Goal: Information Seeking & Learning: Learn about a topic

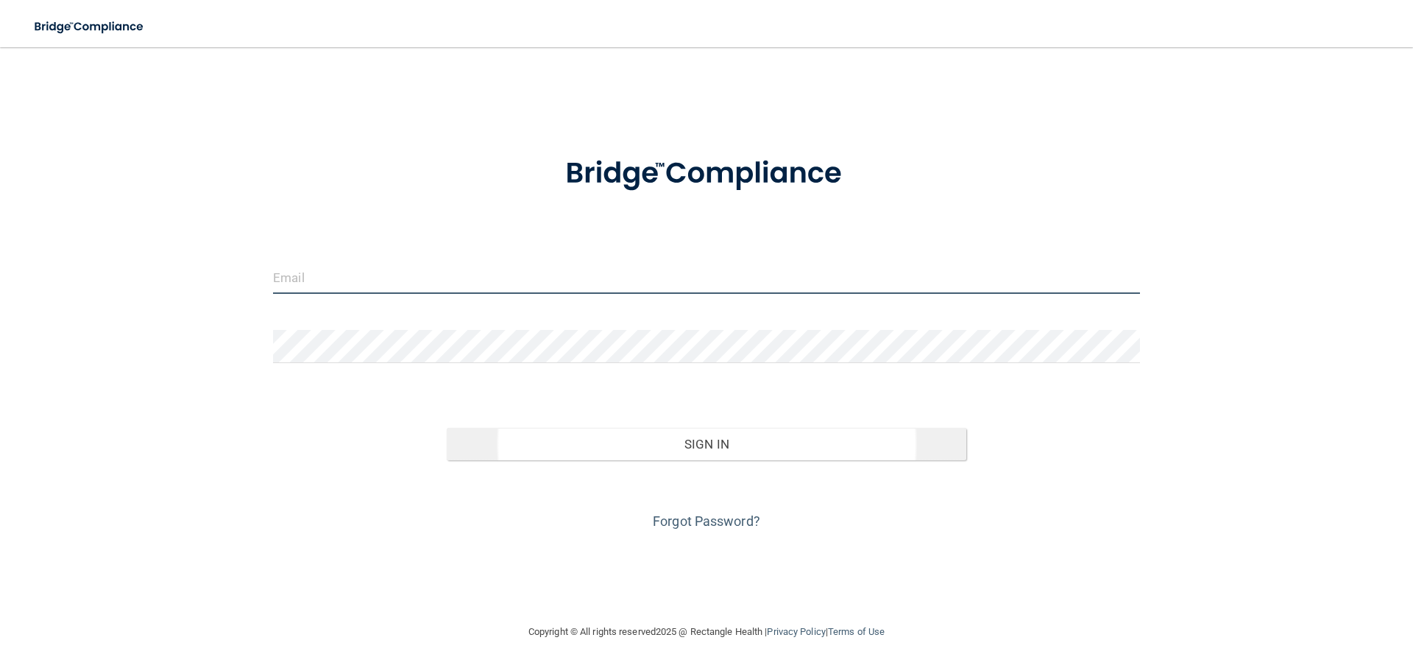
type input "[PERSON_NAME][EMAIL_ADDRESS][DOMAIN_NAME]"
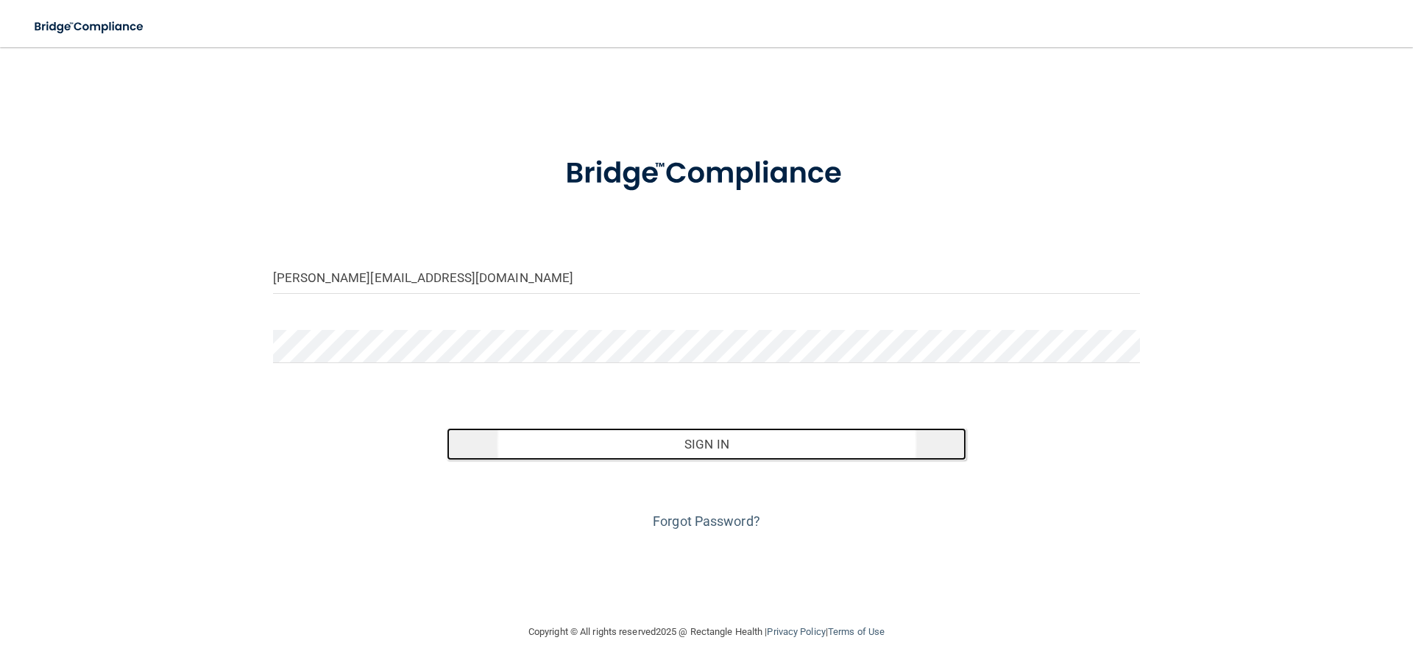
click at [730, 444] on button "Sign In" at bounding box center [707, 444] width 520 height 32
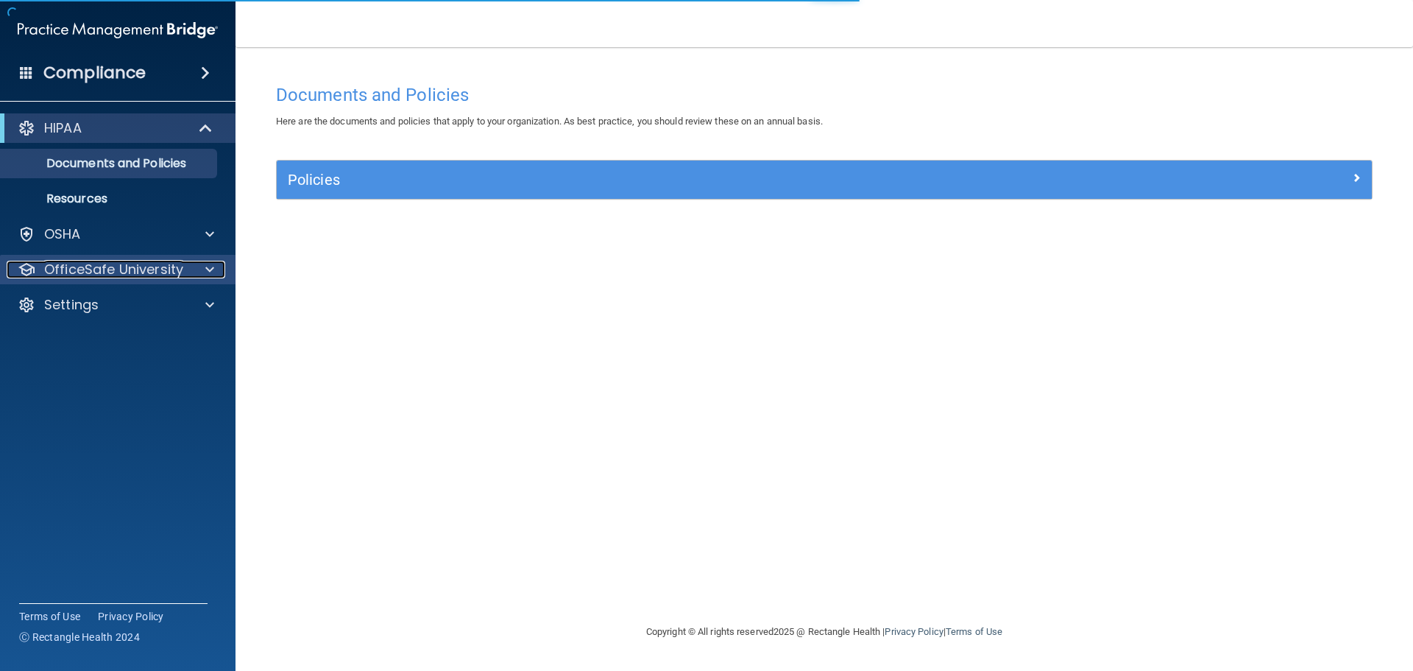
click at [96, 266] on p "OfficeSafe University" at bounding box center [113, 270] width 139 height 18
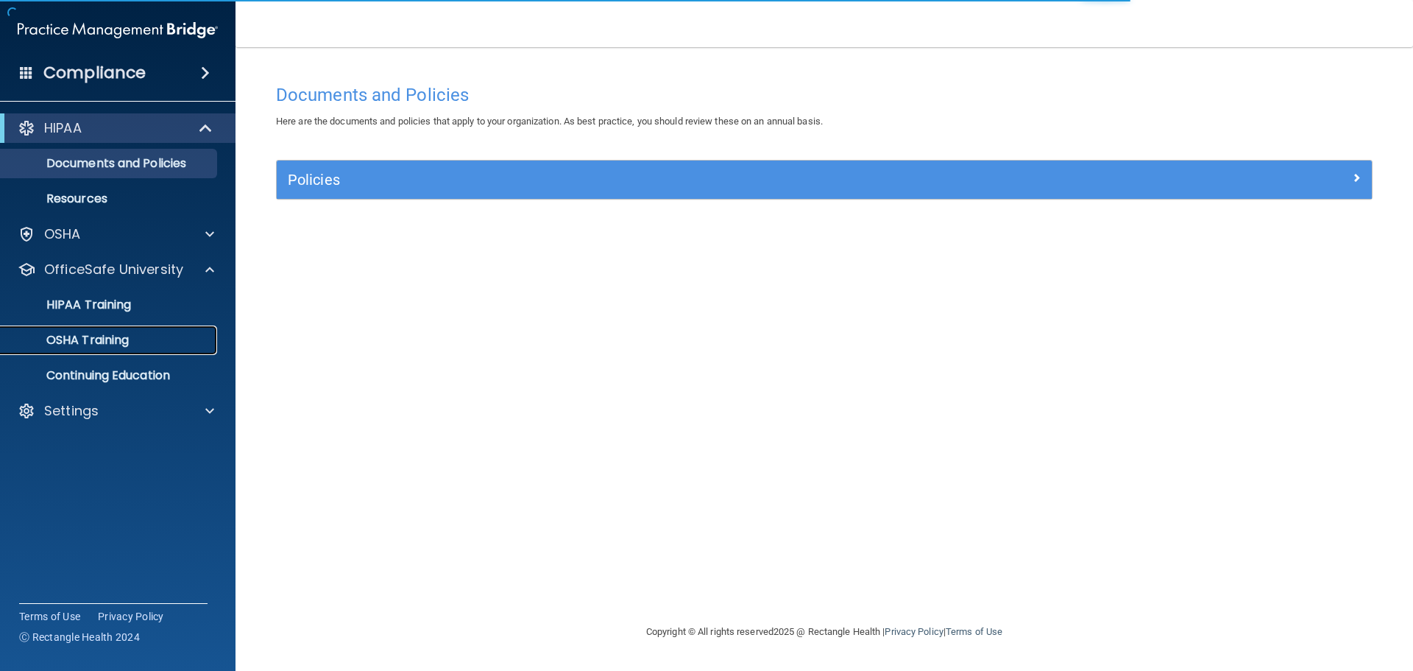
click at [103, 336] on p "OSHA Training" at bounding box center [69, 340] width 119 height 15
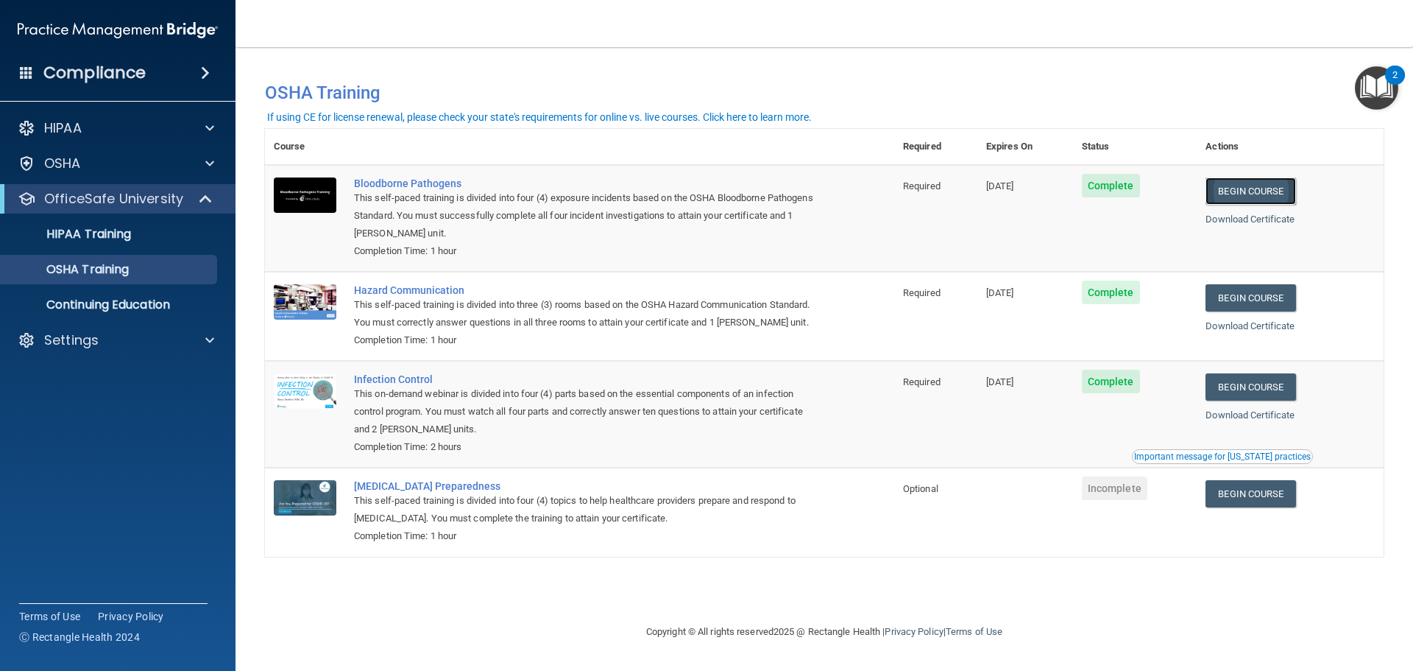
click at [1265, 190] on link "Begin Course" at bounding box center [1251, 190] width 90 height 27
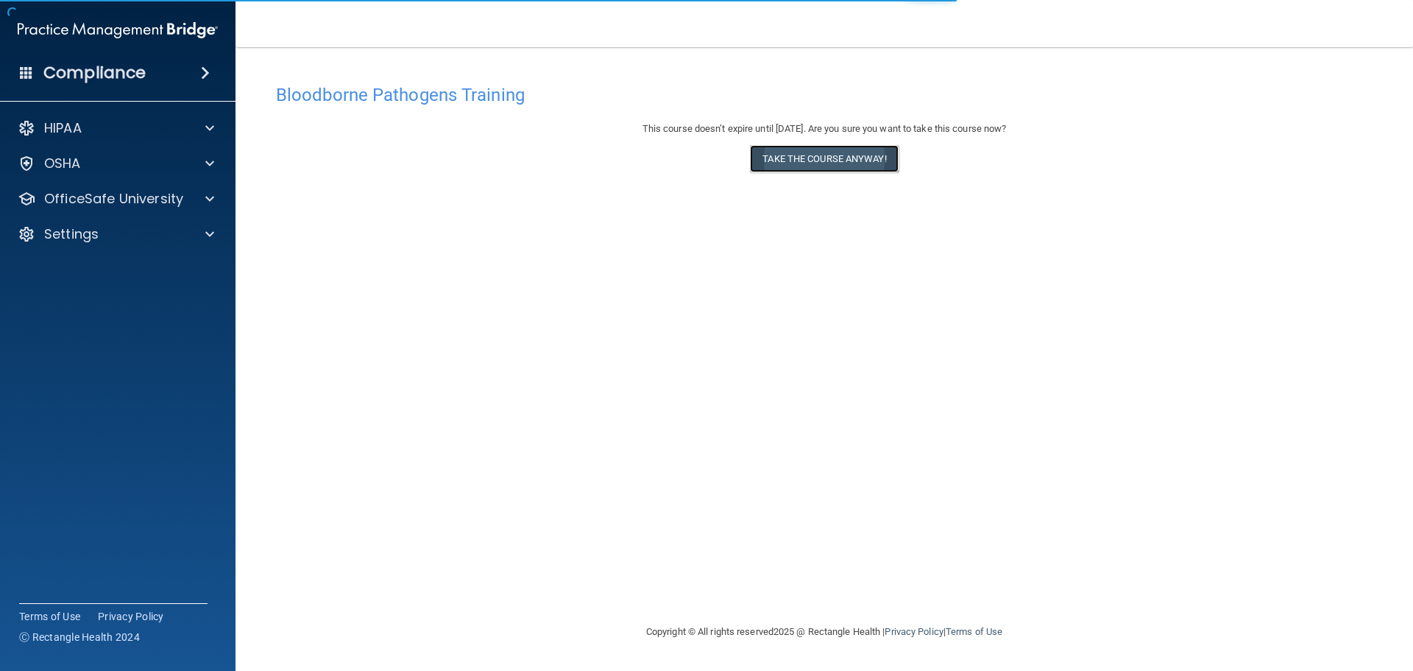
click at [840, 160] on button "Take the course anyway!" at bounding box center [824, 158] width 148 height 27
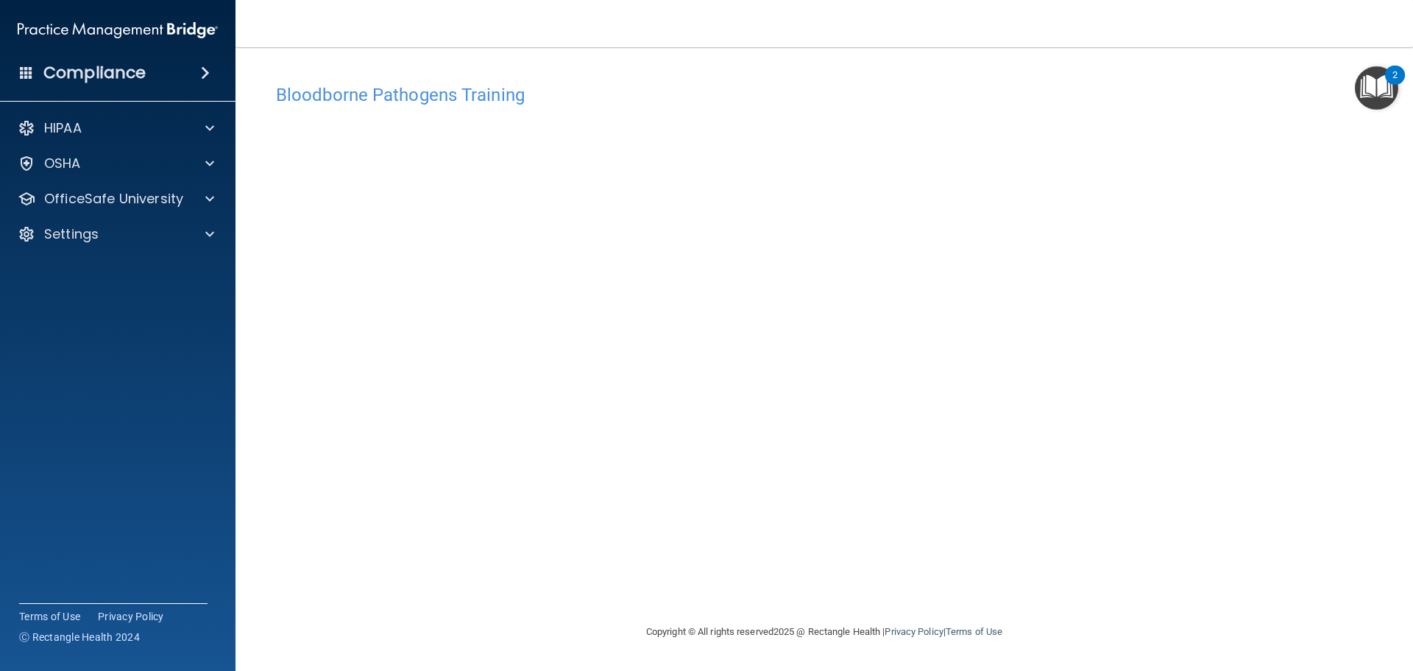
click at [148, 372] on accordion "HIPAA Documents and Policies Report an Incident Business Associates Emergency P…" at bounding box center [118, 293] width 236 height 372
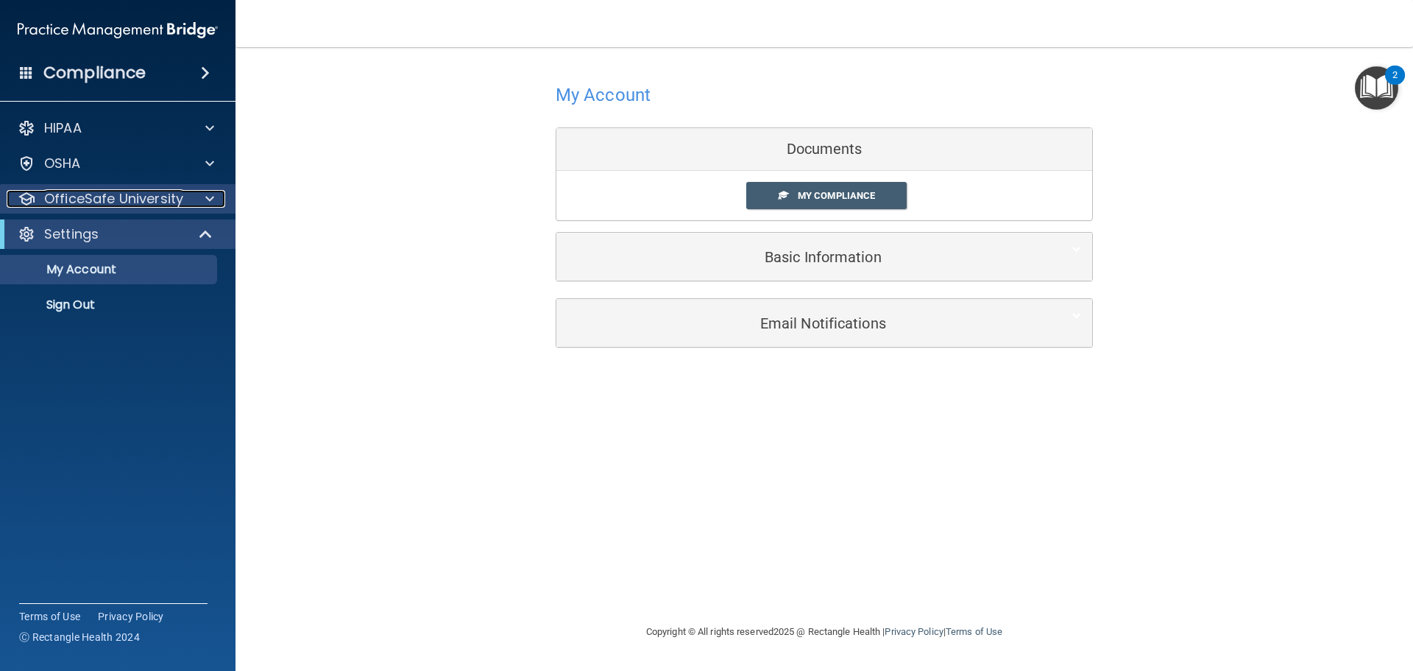
click at [96, 202] on p "OfficeSafe University" at bounding box center [113, 199] width 139 height 18
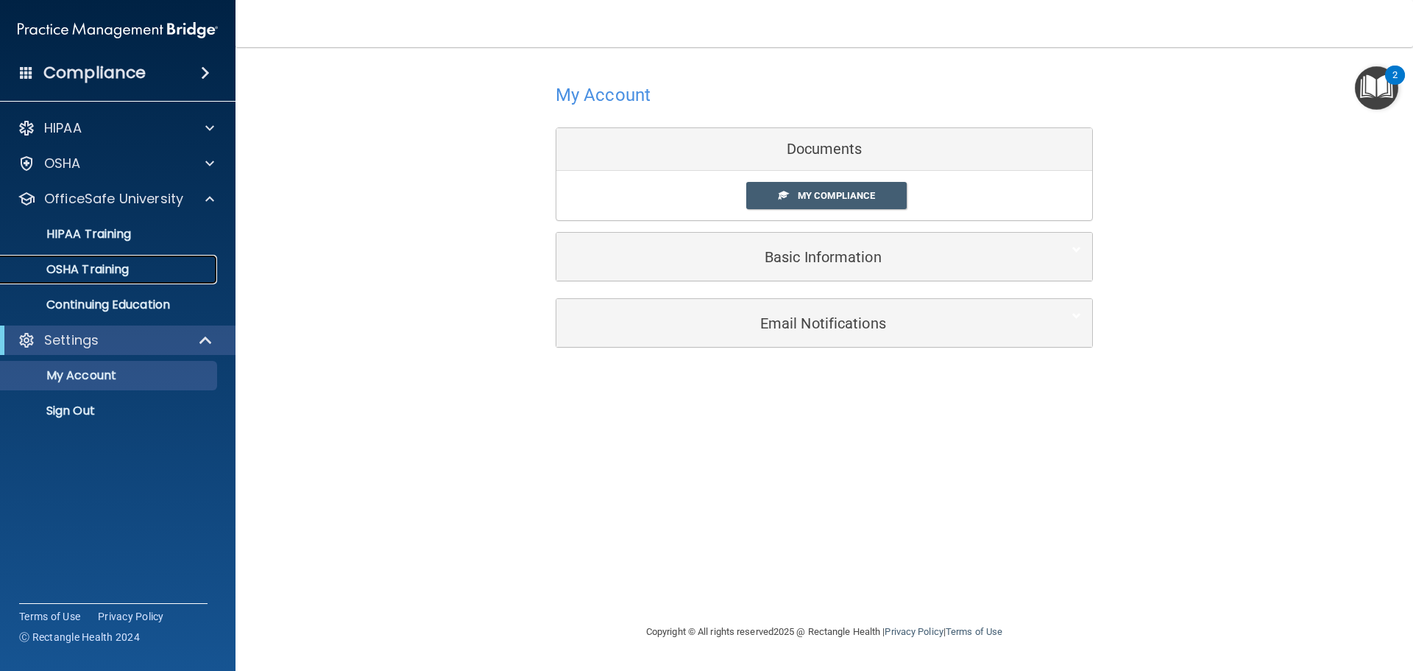
click at [86, 266] on p "OSHA Training" at bounding box center [69, 269] width 119 height 15
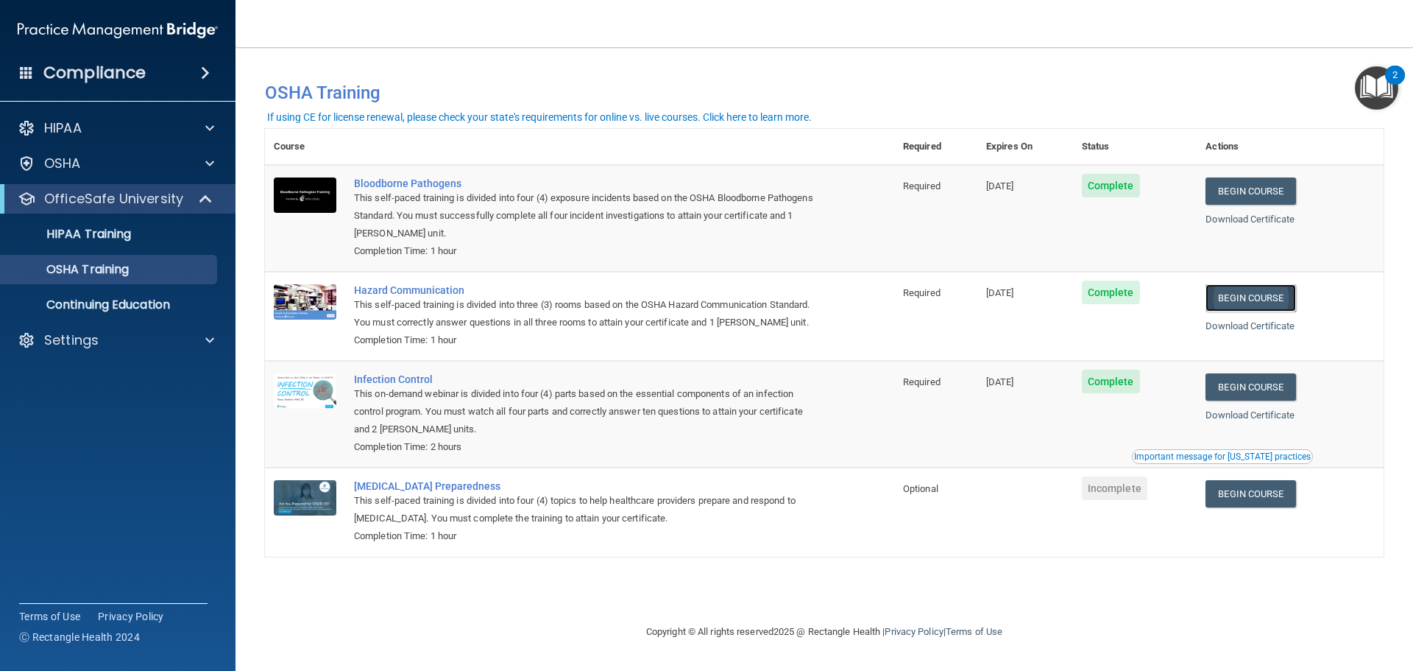
click at [1265, 302] on link "Begin Course" at bounding box center [1251, 297] width 90 height 27
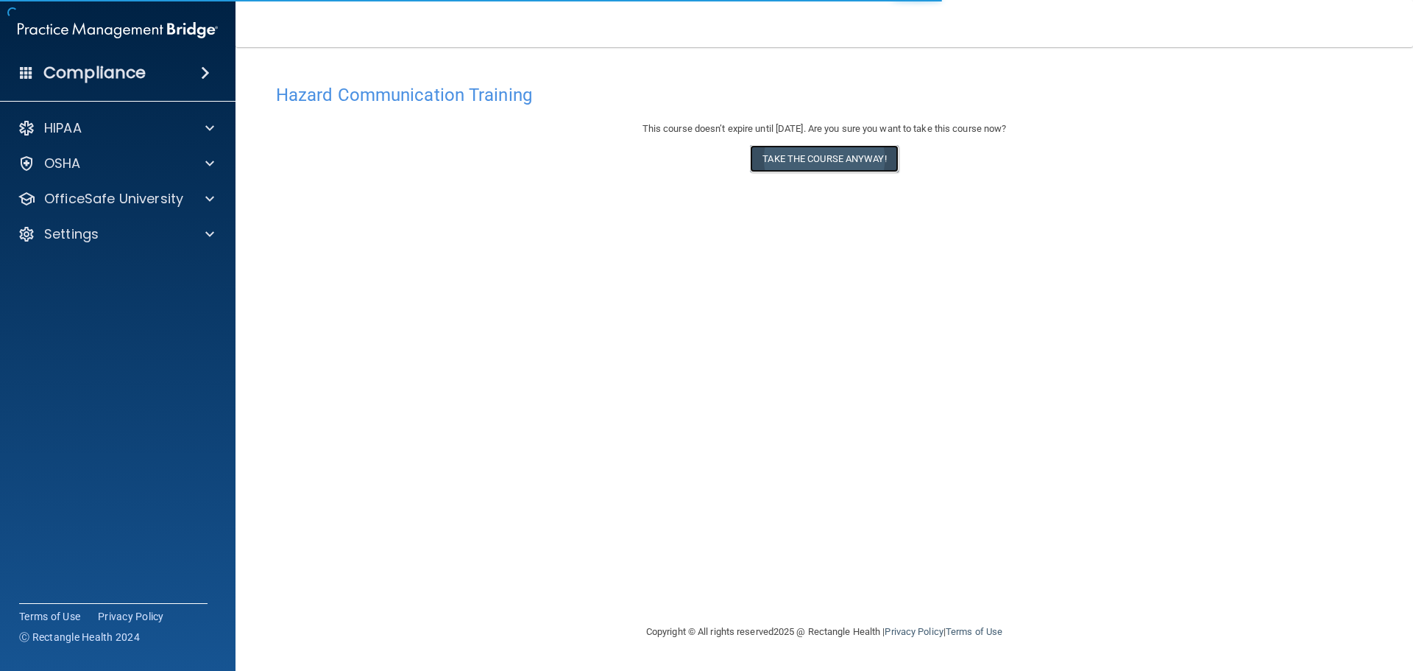
click at [825, 155] on button "Take the course anyway!" at bounding box center [824, 158] width 148 height 27
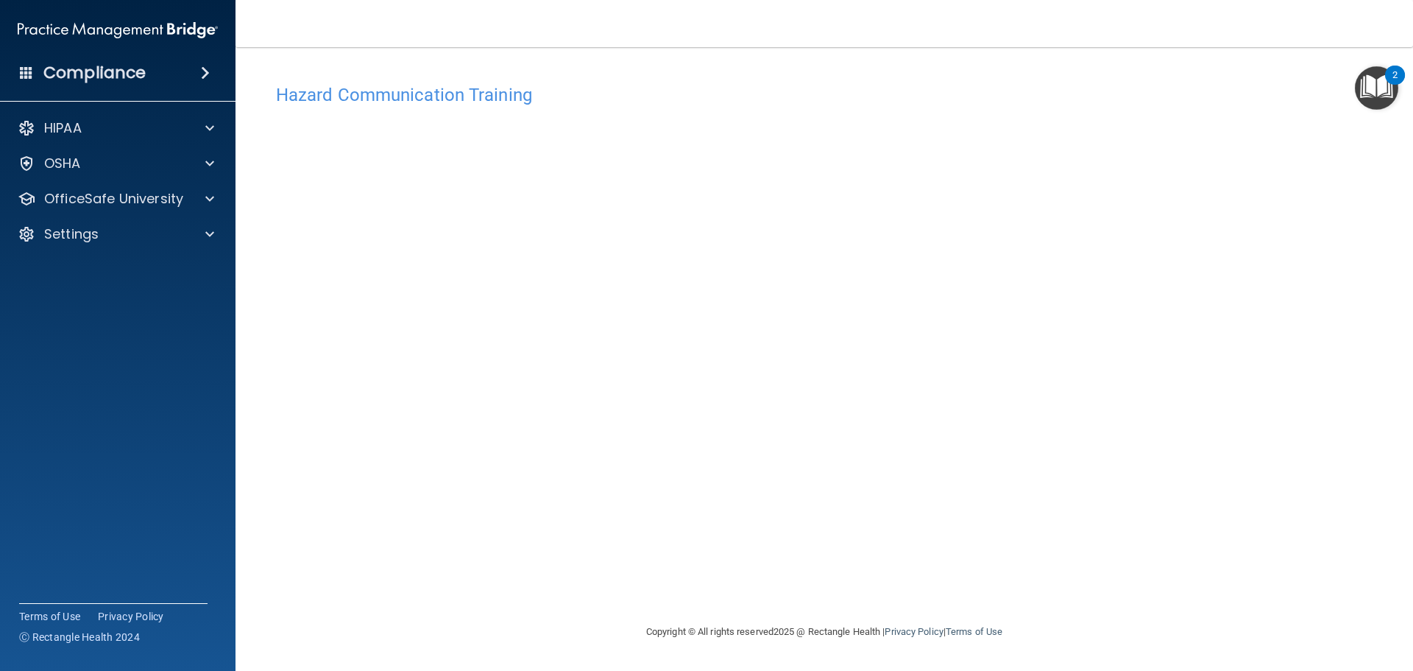
click at [250, 589] on main "Hazard Communication Training This course doesn’t expire until 11/13/2025. Are …" at bounding box center [825, 359] width 1178 height 624
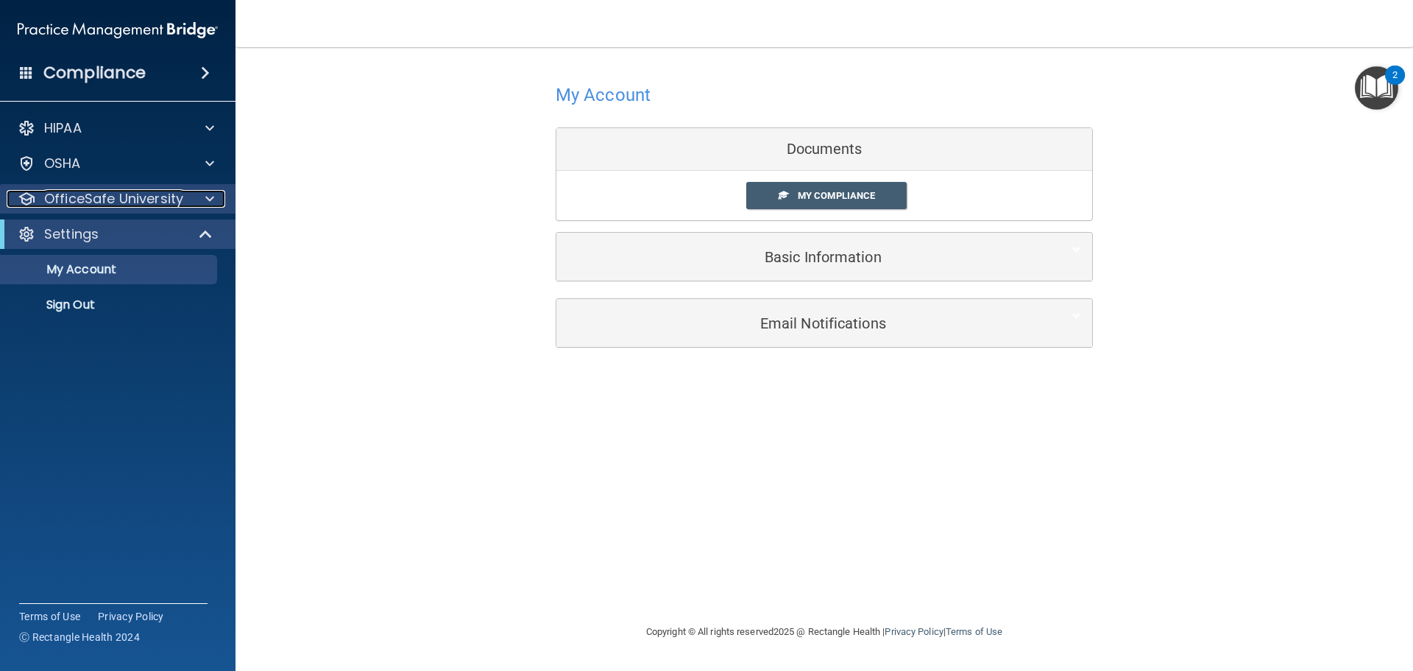
click at [83, 203] on p "OfficeSafe University" at bounding box center [113, 199] width 139 height 18
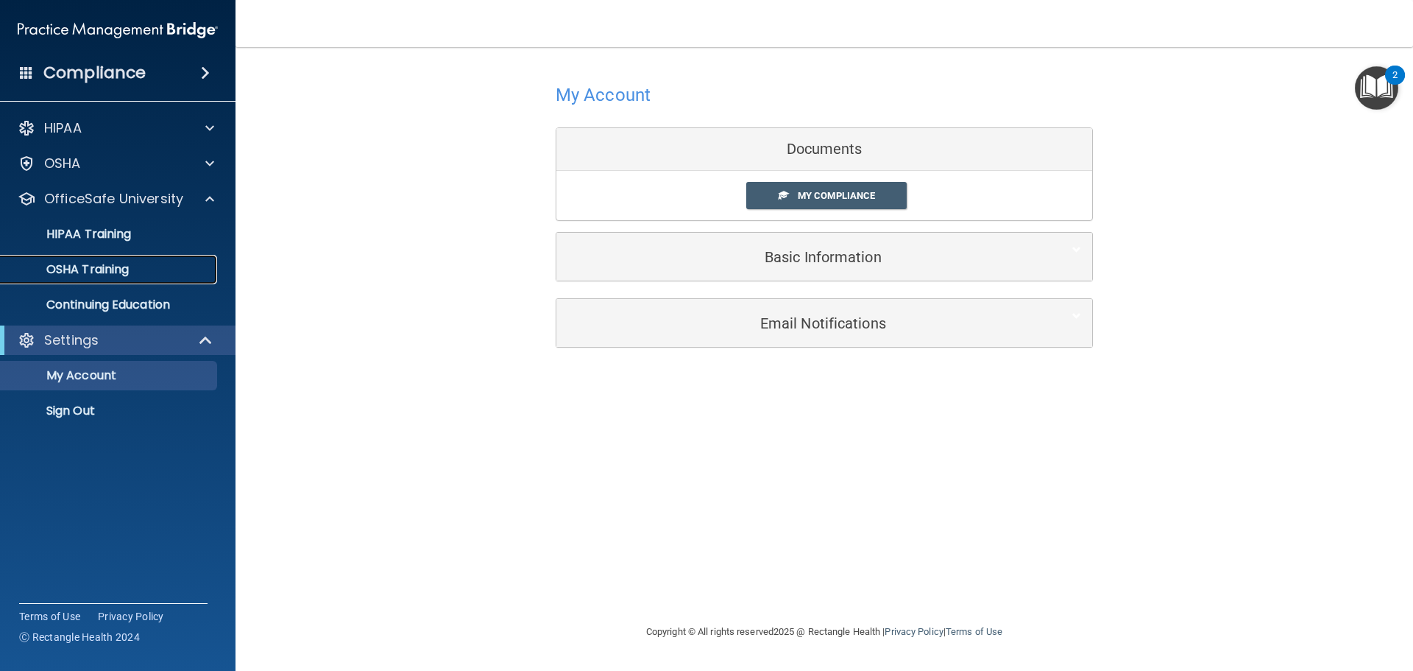
click at [95, 270] on p "OSHA Training" at bounding box center [69, 269] width 119 height 15
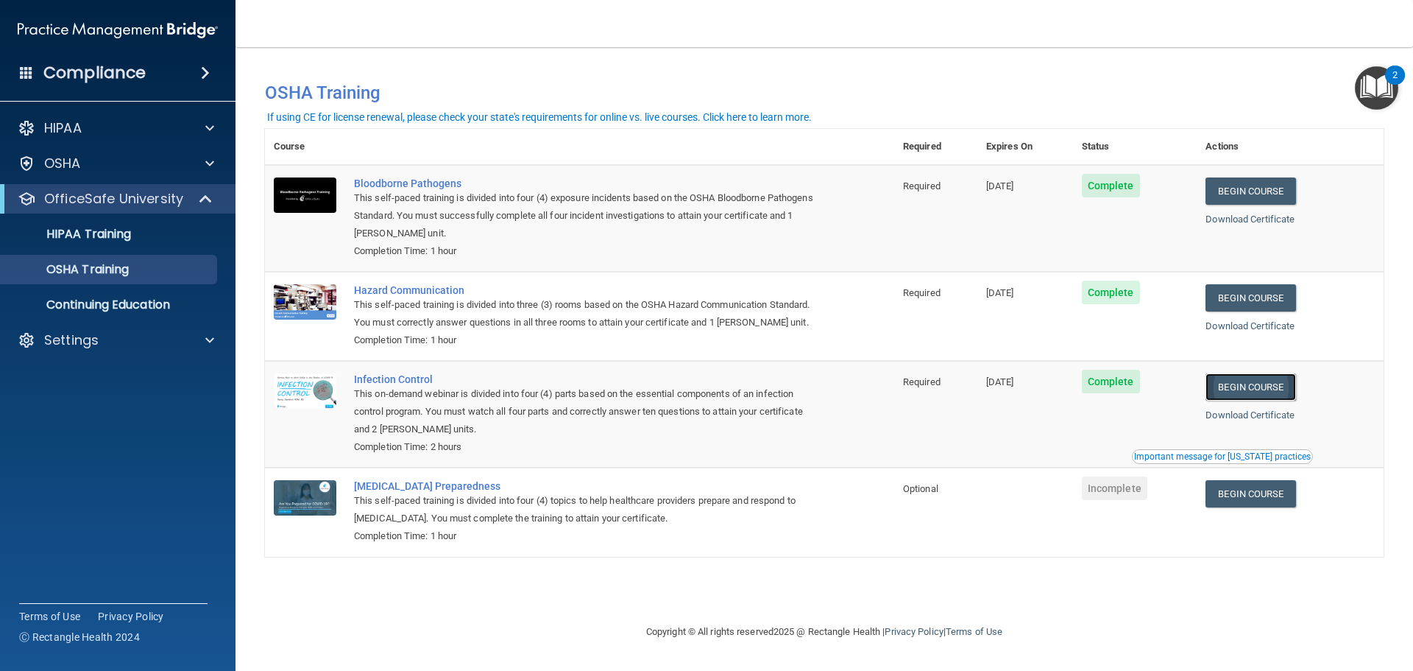
click at [1241, 386] on link "Begin Course" at bounding box center [1251, 386] width 90 height 27
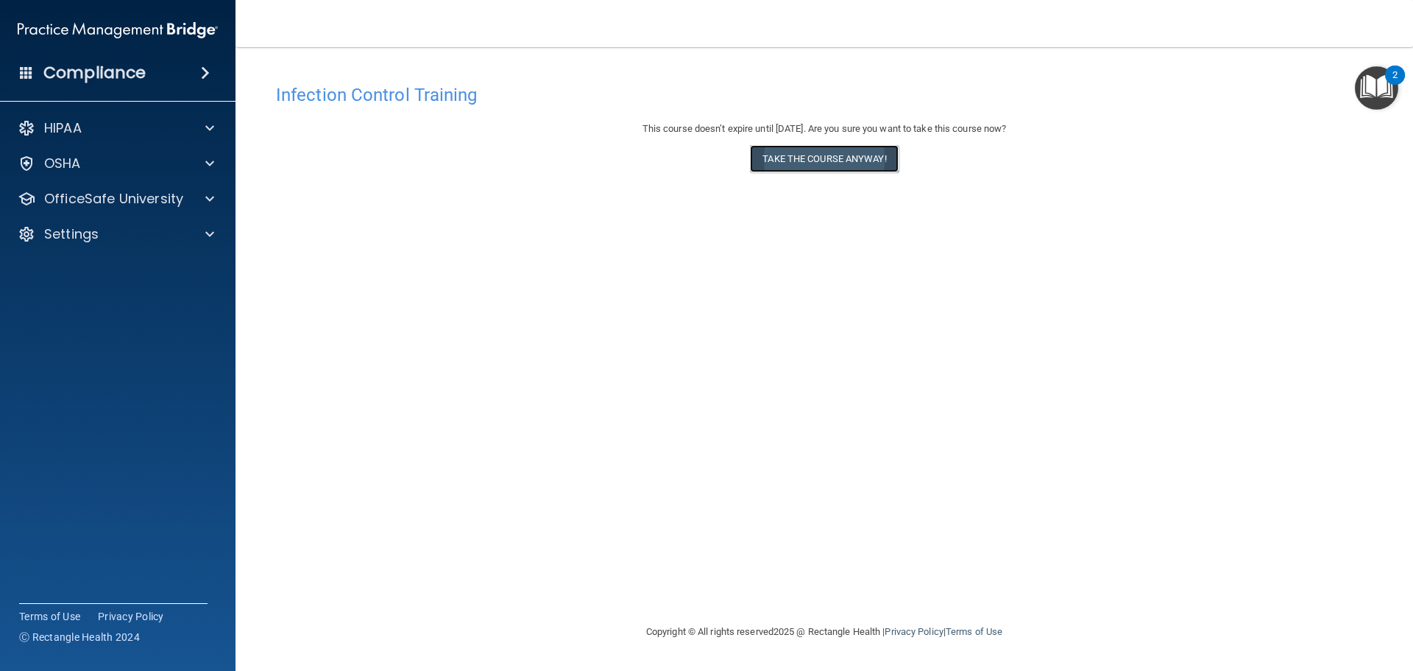
click at [808, 160] on button "Take the course anyway!" at bounding box center [824, 158] width 148 height 27
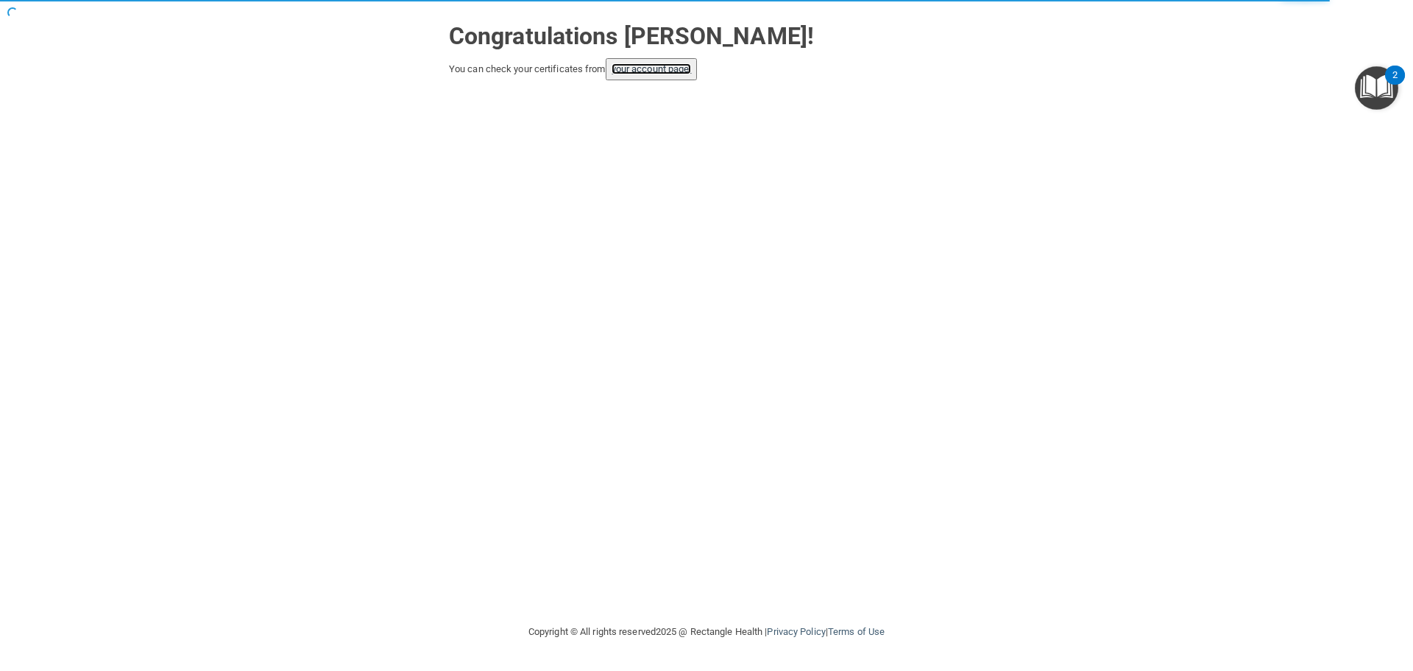
click at [660, 74] on link "your account page!" at bounding box center [652, 68] width 80 height 11
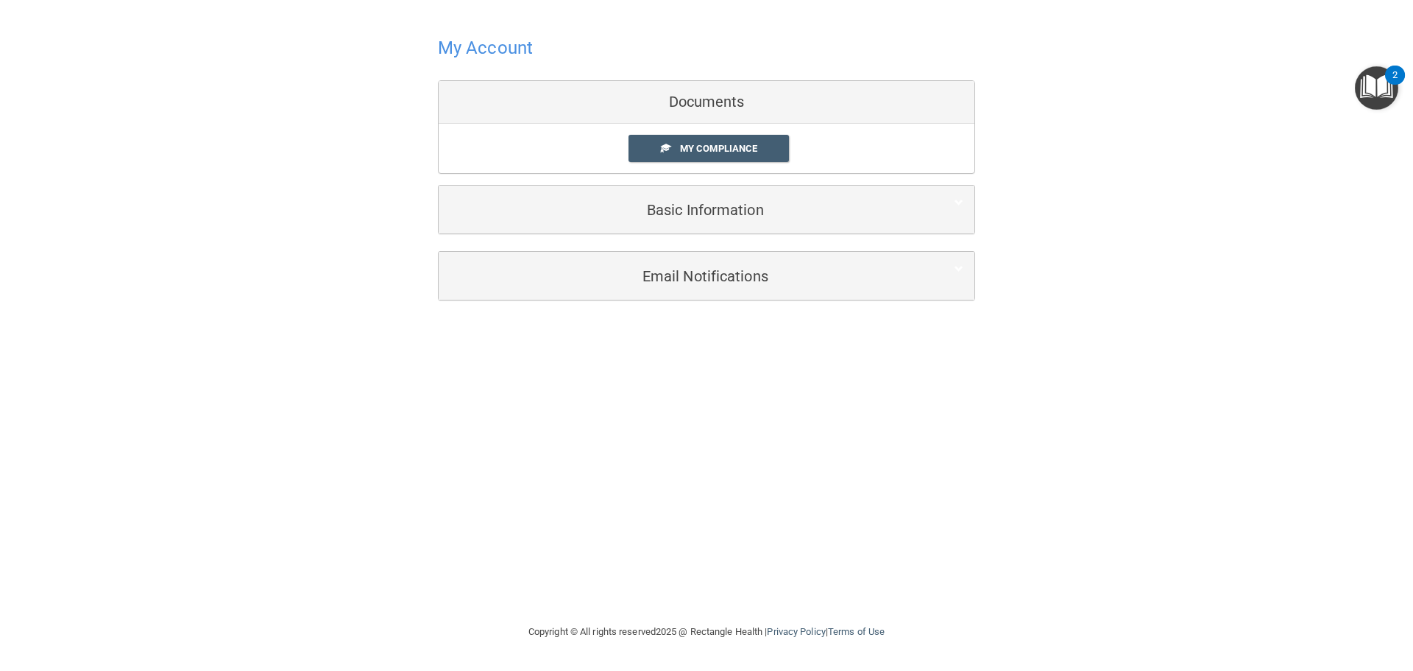
click at [697, 110] on div "Documents" at bounding box center [707, 102] width 536 height 43
click at [719, 150] on span "My Compliance" at bounding box center [718, 148] width 77 height 11
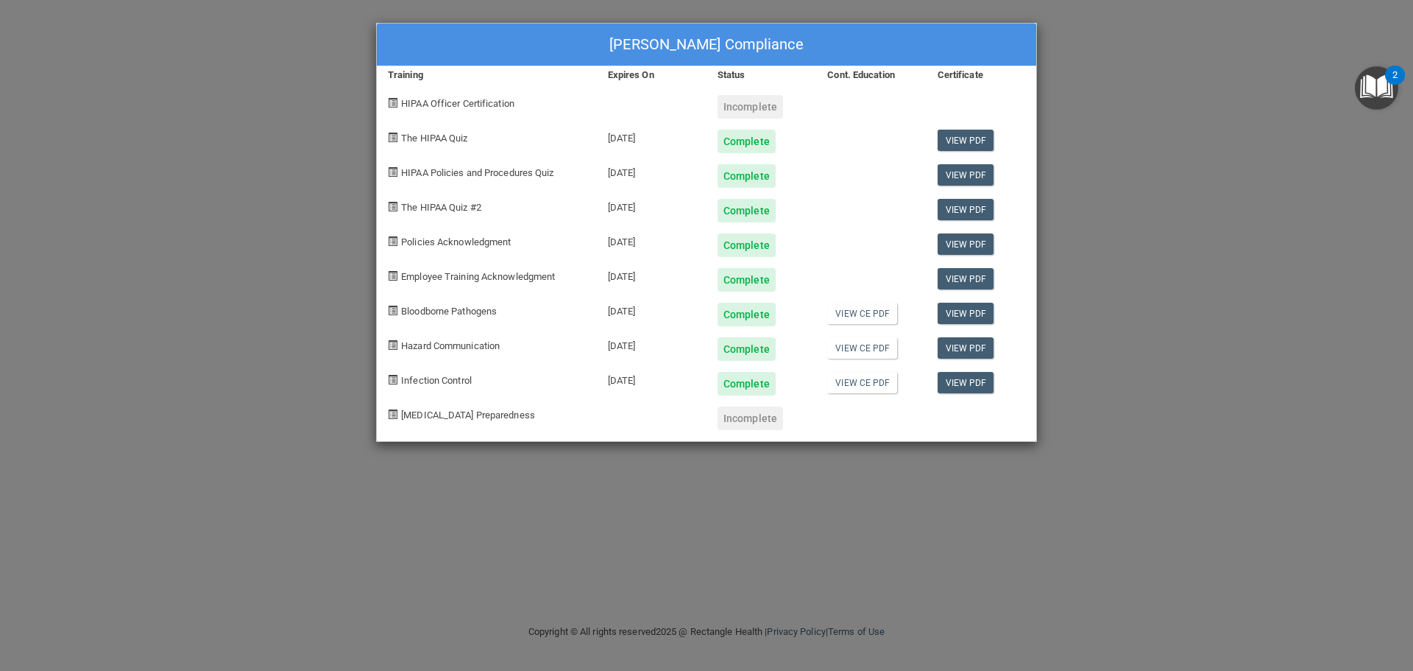
click at [1098, 162] on div "Alicia M Monson's Compliance Training Expires On Status Cont. Education Certifi…" at bounding box center [706, 335] width 1413 height 671
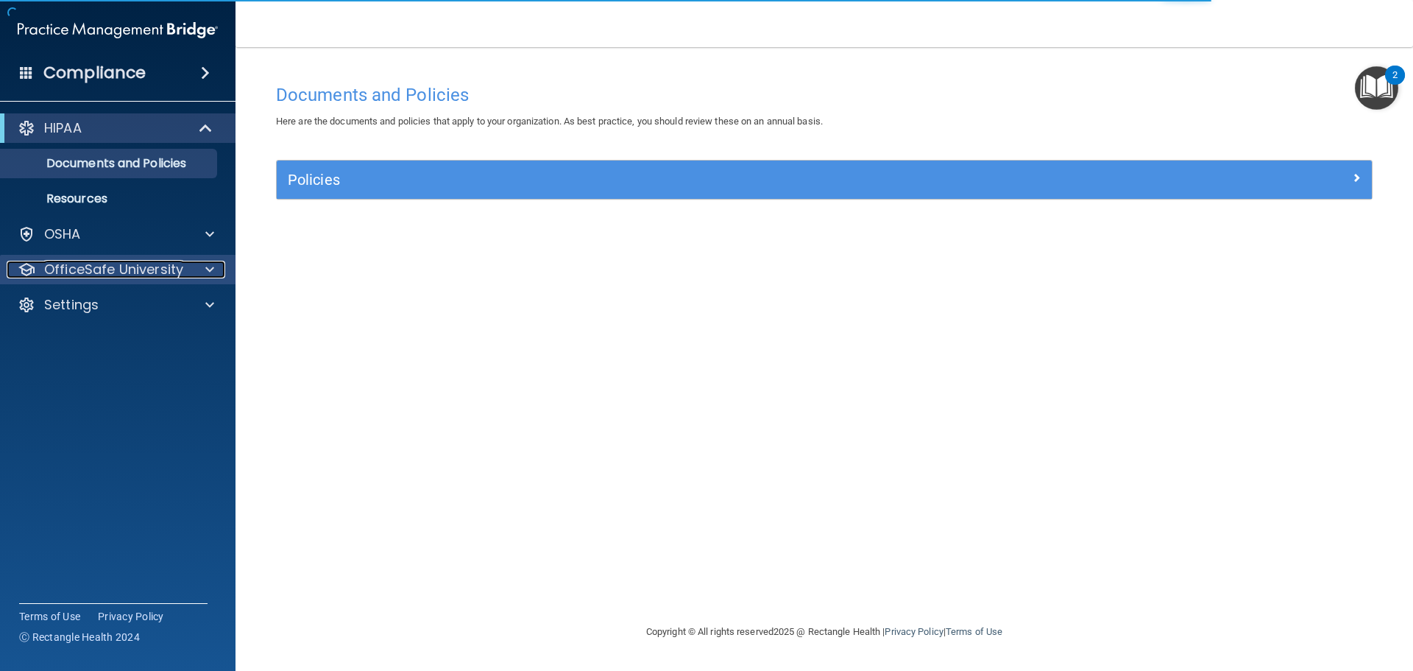
click at [120, 267] on p "OfficeSafe University" at bounding box center [113, 270] width 139 height 18
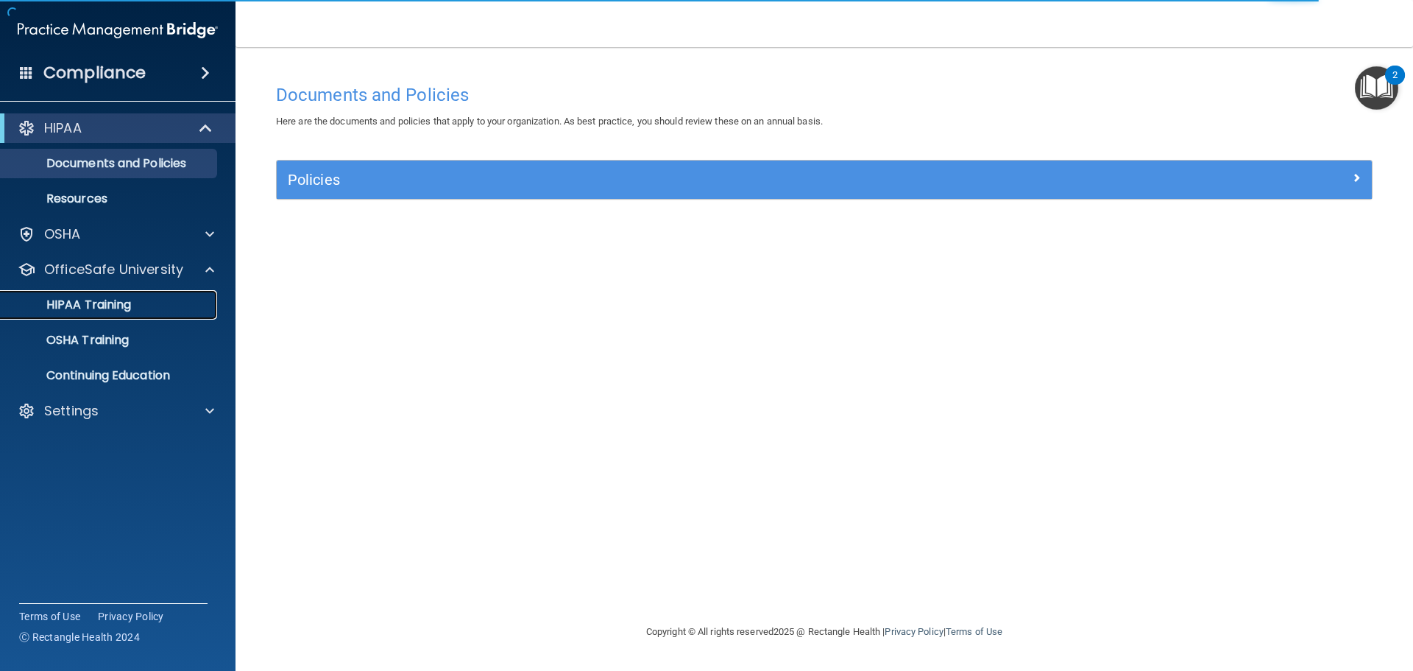
click at [110, 311] on p "HIPAA Training" at bounding box center [70, 304] width 121 height 15
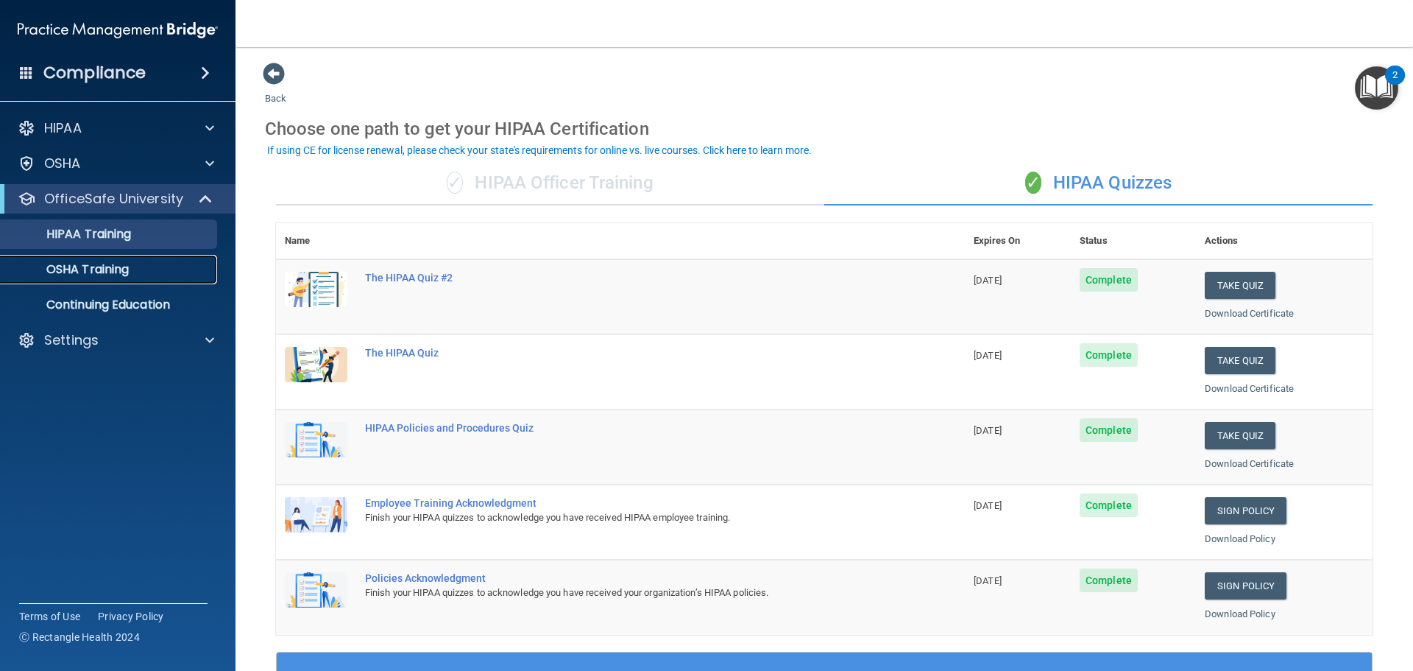
click at [108, 268] on p "OSHA Training" at bounding box center [69, 269] width 119 height 15
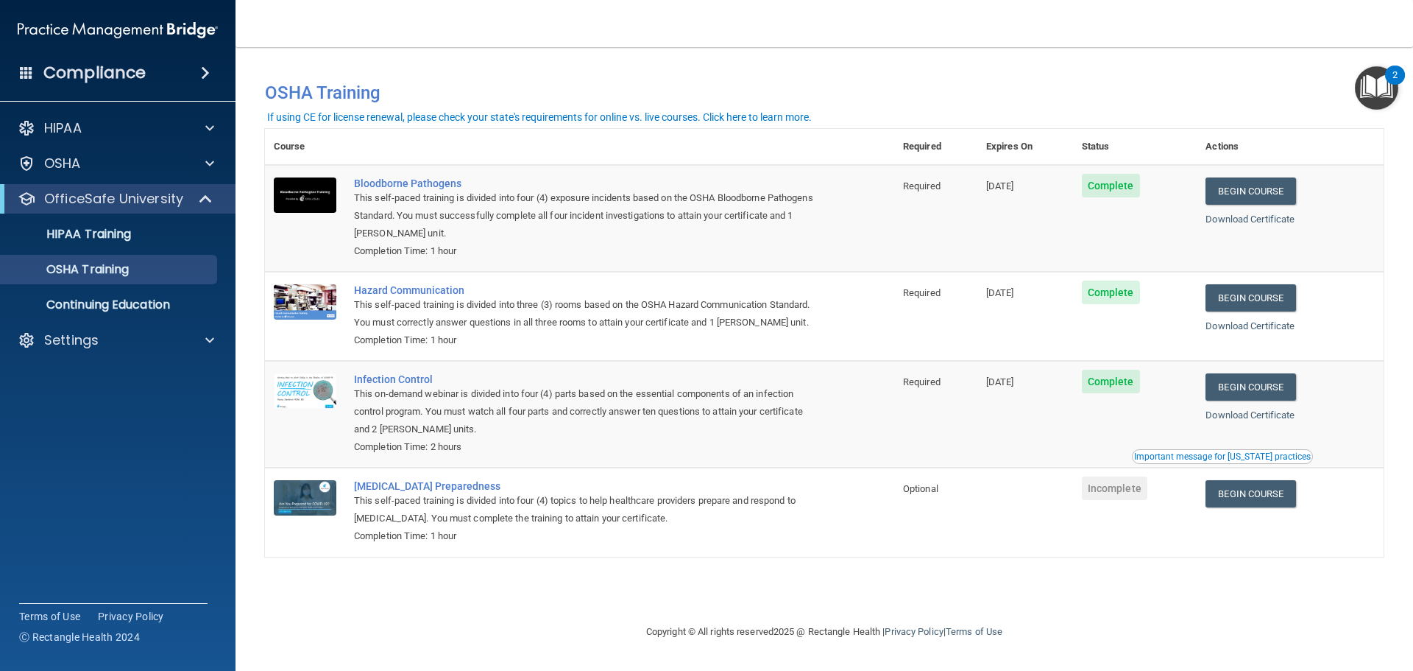
click at [111, 474] on accordion "HIPAA Documents and Policies Report an Incident Business Associates Emergency P…" at bounding box center [118, 293] width 236 height 372
